Goal: Obtain resource: Obtain resource

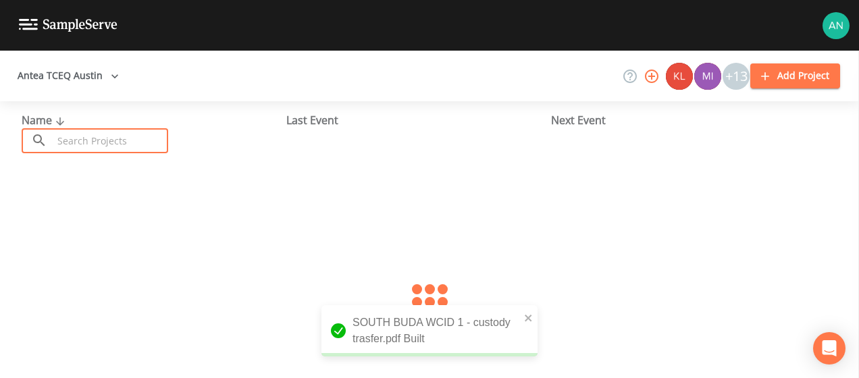
click at [93, 138] on input "text" at bounding box center [111, 140] width 116 height 25
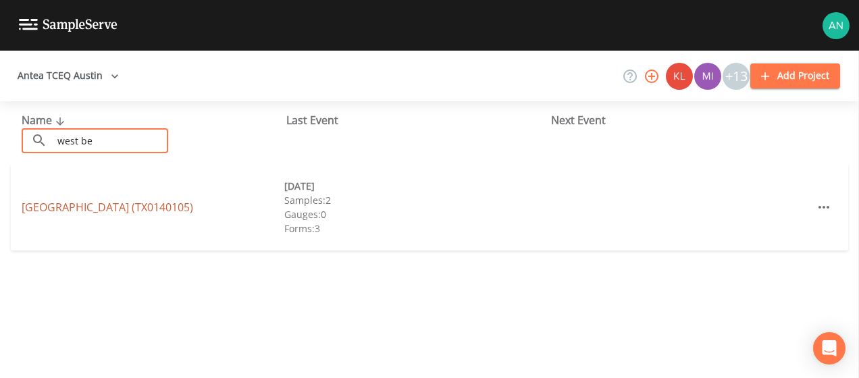
type input "west be"
click at [104, 205] on link "[GEOGRAPHIC_DATA] (TX0140105)" at bounding box center [108, 207] width 172 height 15
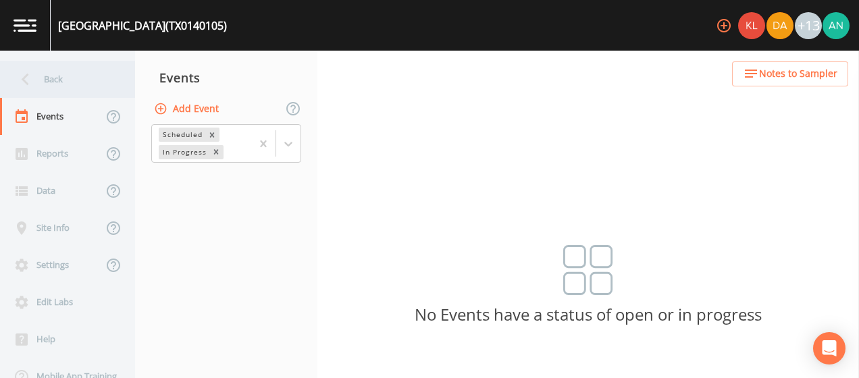
click at [49, 76] on div "Back" at bounding box center [61, 79] width 122 height 37
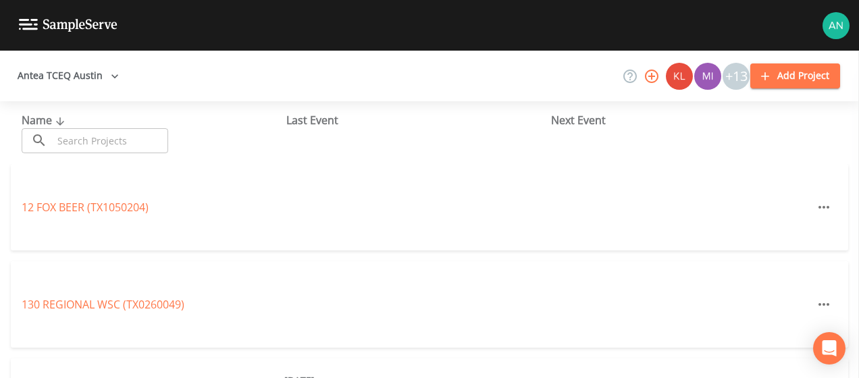
click at [87, 142] on input "text" at bounding box center [111, 140] width 116 height 25
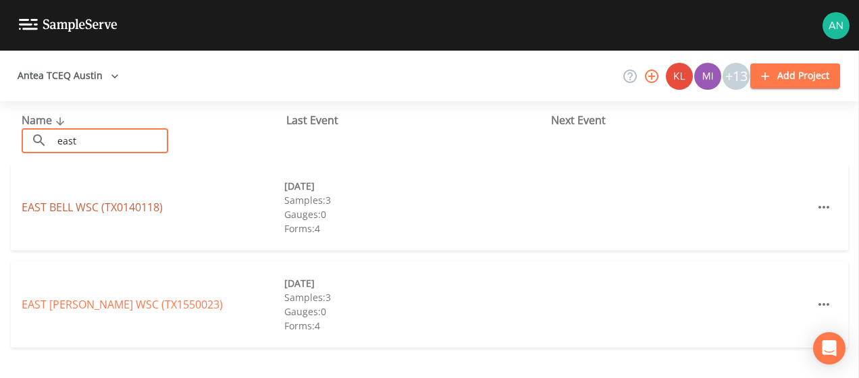
type input "east"
click at [84, 203] on link "[GEOGRAPHIC_DATA] (TX0140118)" at bounding box center [92, 207] width 141 height 15
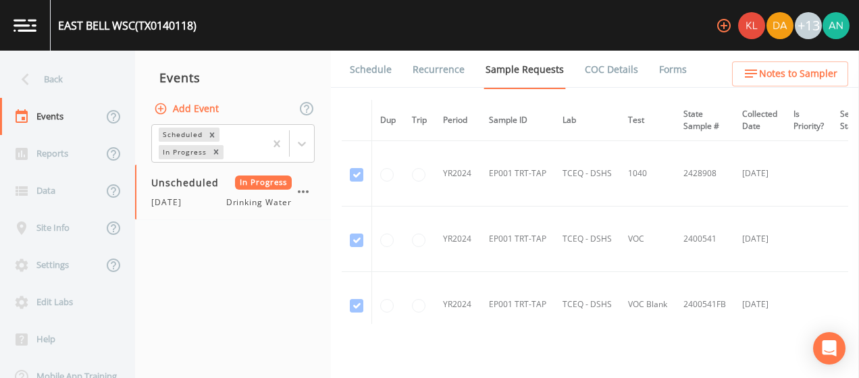
click at [657, 69] on link "Forms" at bounding box center [673, 70] width 32 height 38
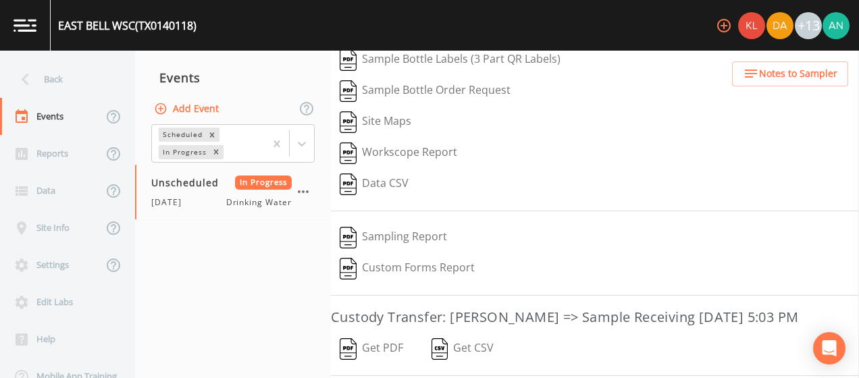
scroll to position [195, 0]
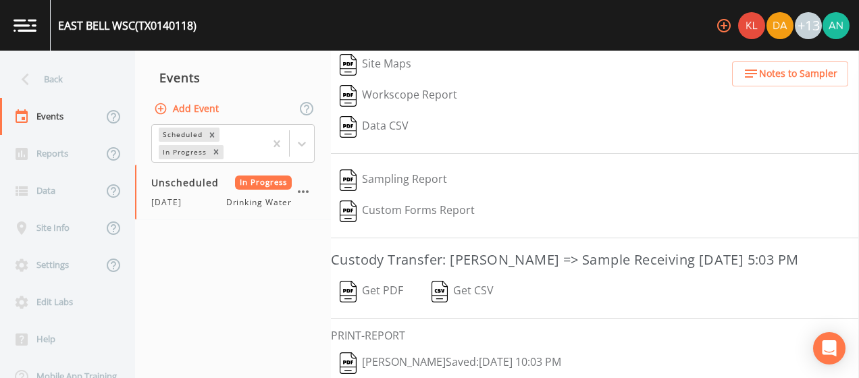
click at [376, 295] on button "Get PDF" at bounding box center [371, 291] width 81 height 31
click at [41, 82] on div "Back" at bounding box center [61, 79] width 122 height 37
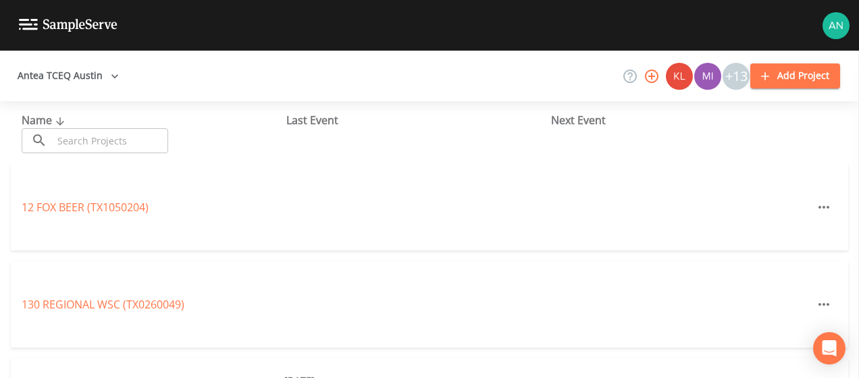
click at [68, 147] on input "text" at bounding box center [111, 140] width 116 height 25
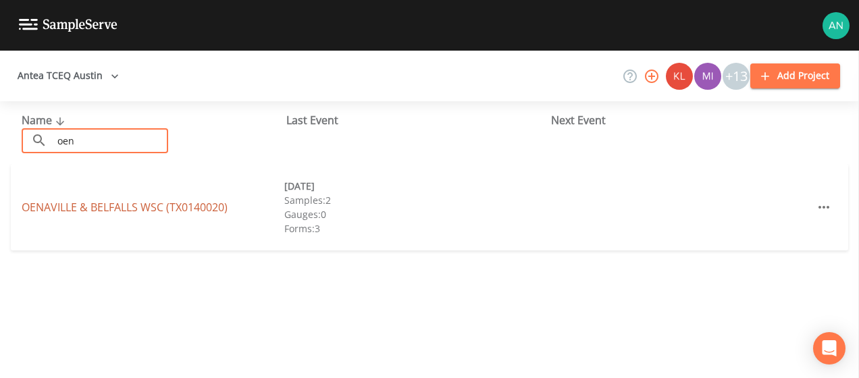
type input "oen"
click at [78, 211] on link "OENAVILLE & BELFALLS WSC (TX0140020)" at bounding box center [125, 207] width 206 height 15
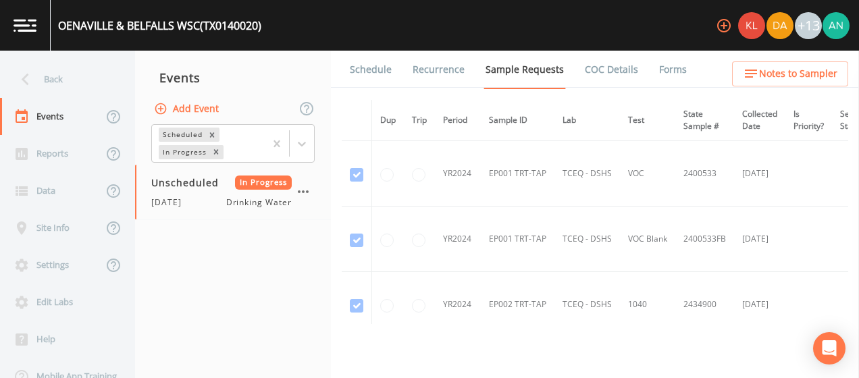
click at [666, 66] on link "Forms" at bounding box center [673, 70] width 32 height 38
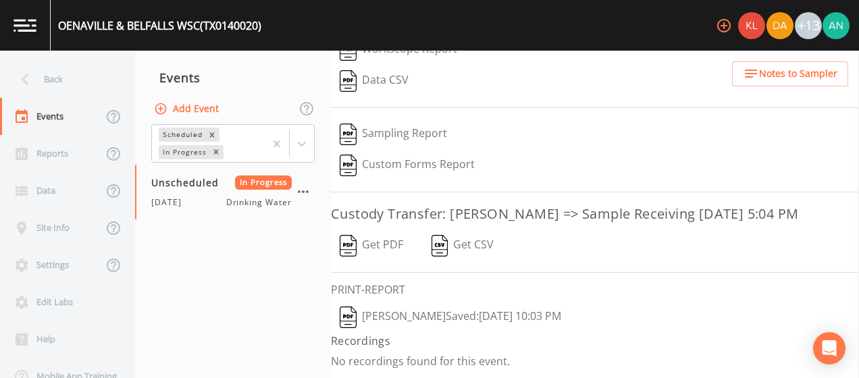
scroll to position [242, 0]
click at [377, 261] on button "Get PDF" at bounding box center [371, 245] width 81 height 31
